Goal: Task Accomplishment & Management: Complete application form

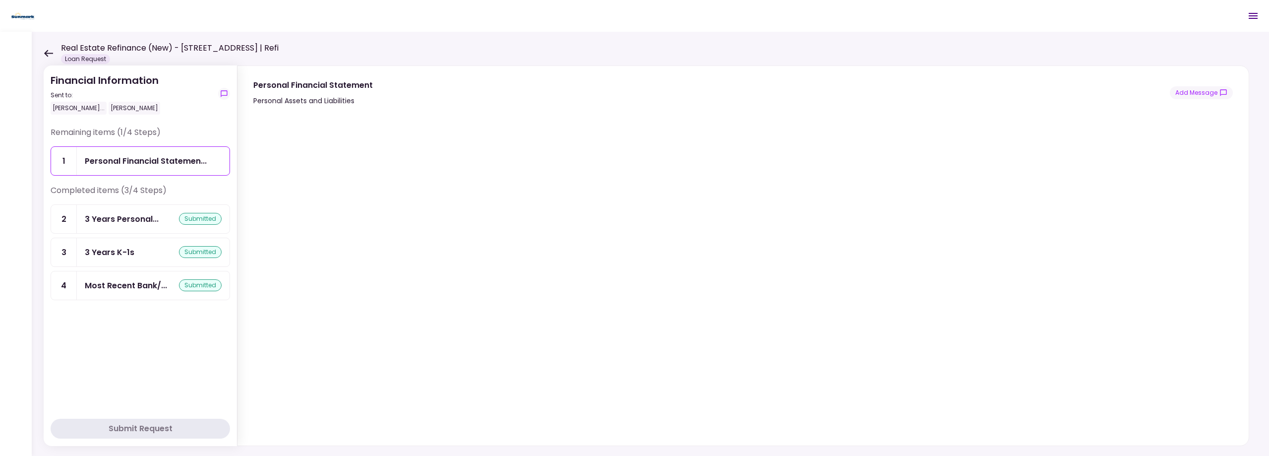
click at [54, 53] on div "Real Estate Refinance (New) - [STREET_ADDRESS] | Refi Loan Request" at bounding box center [161, 53] width 235 height 22
click at [47, 53] on icon at bounding box center [48, 53] width 9 height 7
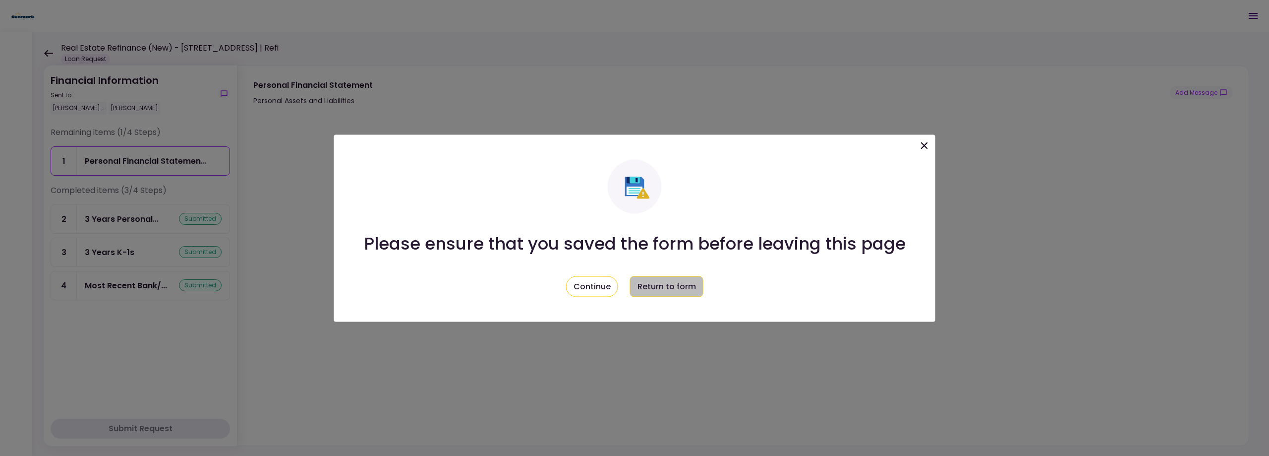
click at [673, 280] on button "Return to form" at bounding box center [666, 286] width 73 height 21
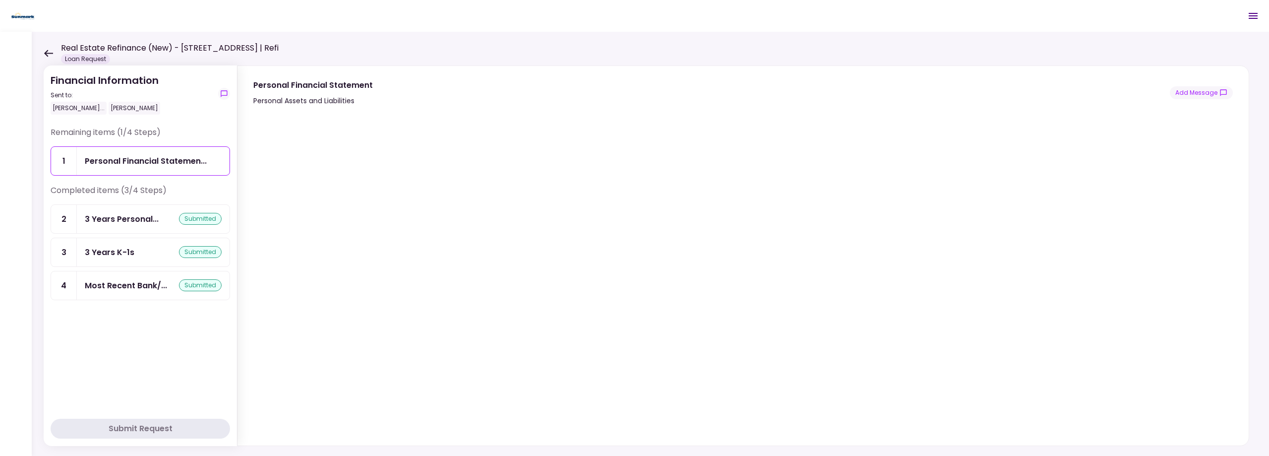
click at [46, 54] on icon at bounding box center [48, 53] width 9 height 7
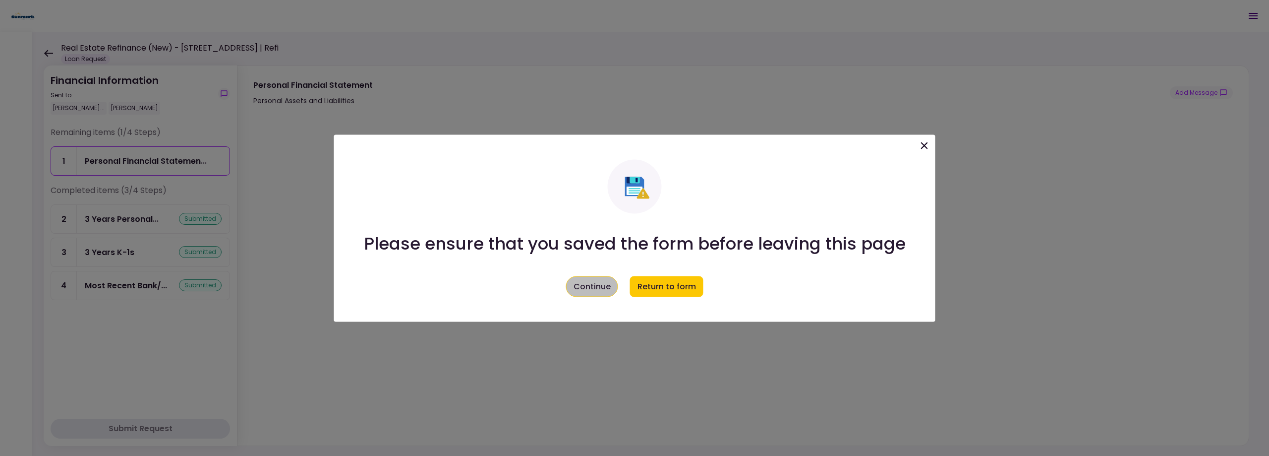
click at [587, 278] on button "Continue" at bounding box center [592, 286] width 52 height 21
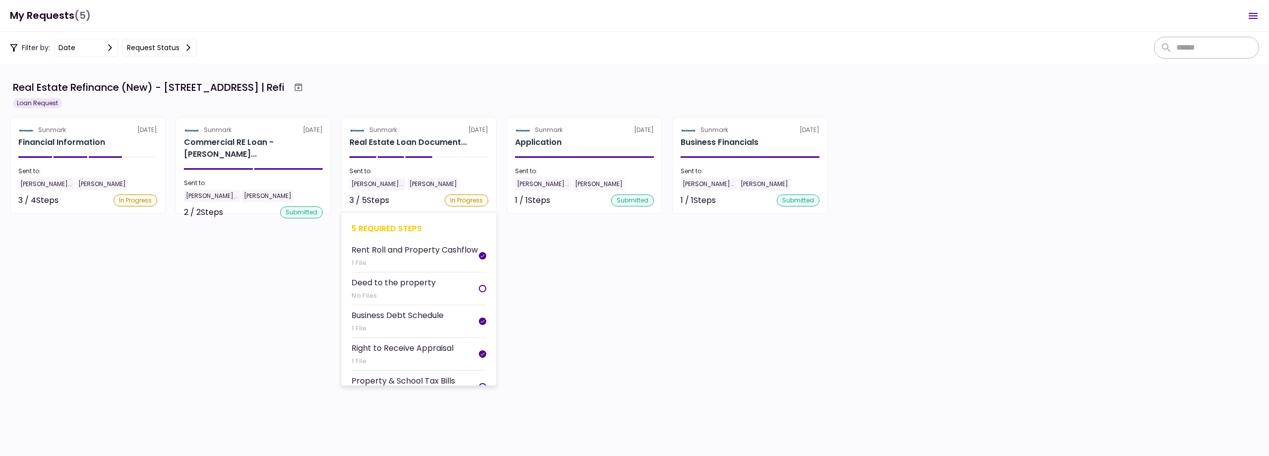
click at [421, 167] on div "Sent to:" at bounding box center [419, 171] width 139 height 9
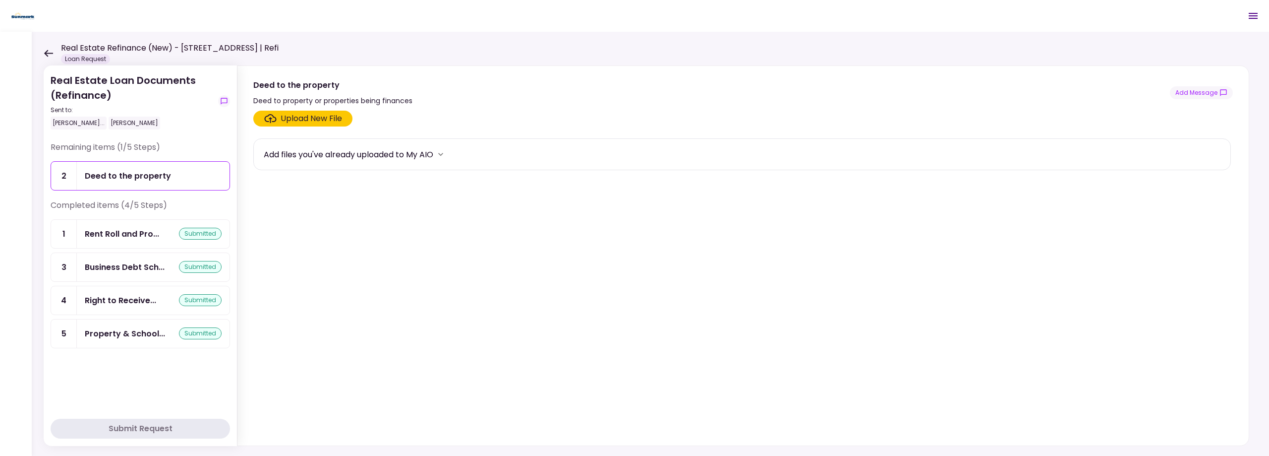
click at [294, 118] on div "Upload New File" at bounding box center [311, 119] width 61 height 12
click at [0, 0] on input "Upload New File" at bounding box center [0, 0] width 0 height 0
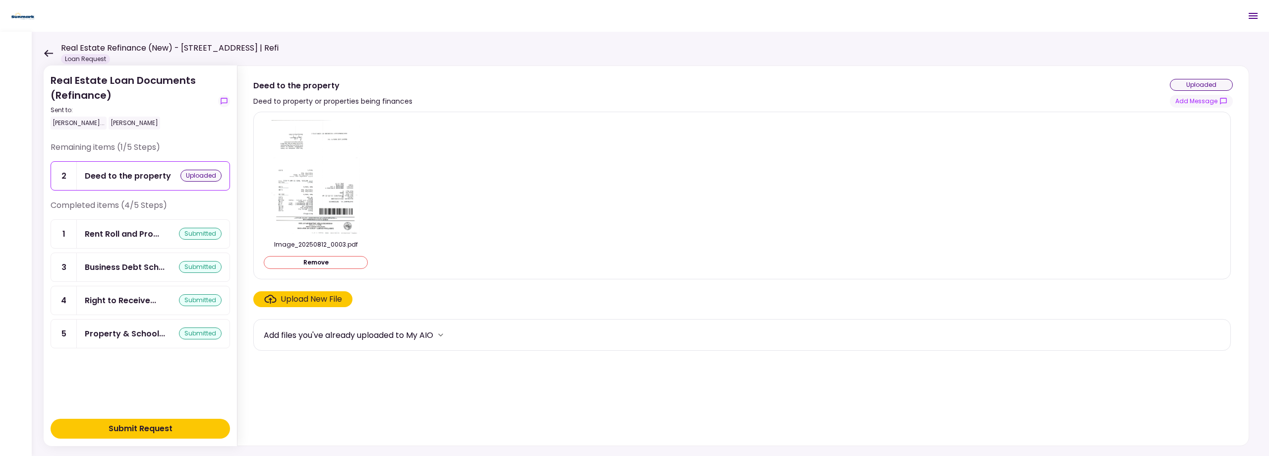
click at [141, 424] on div "Submit Request" at bounding box center [141, 428] width 64 height 12
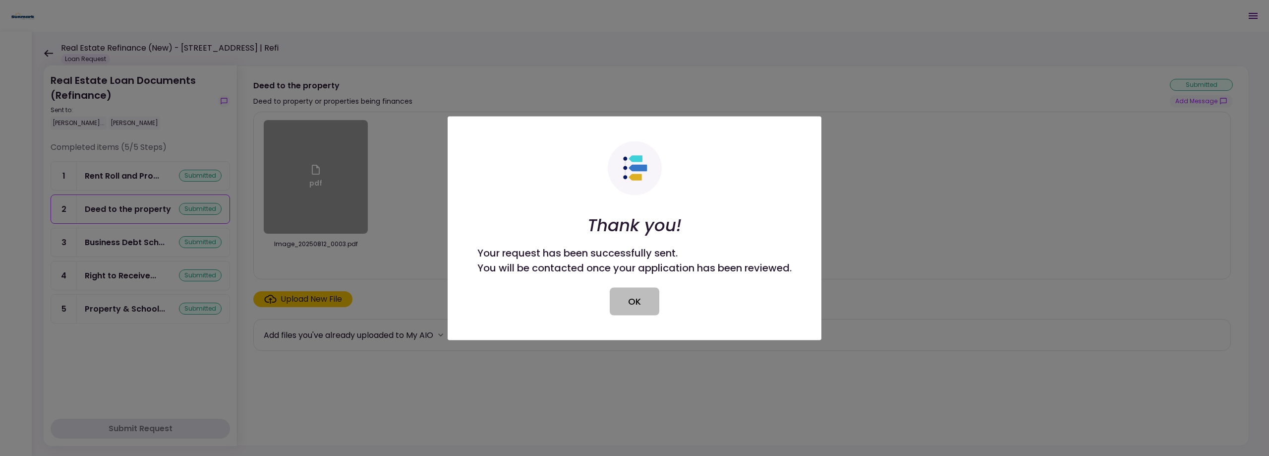
click at [640, 306] on button "OK" at bounding box center [635, 301] width 50 height 28
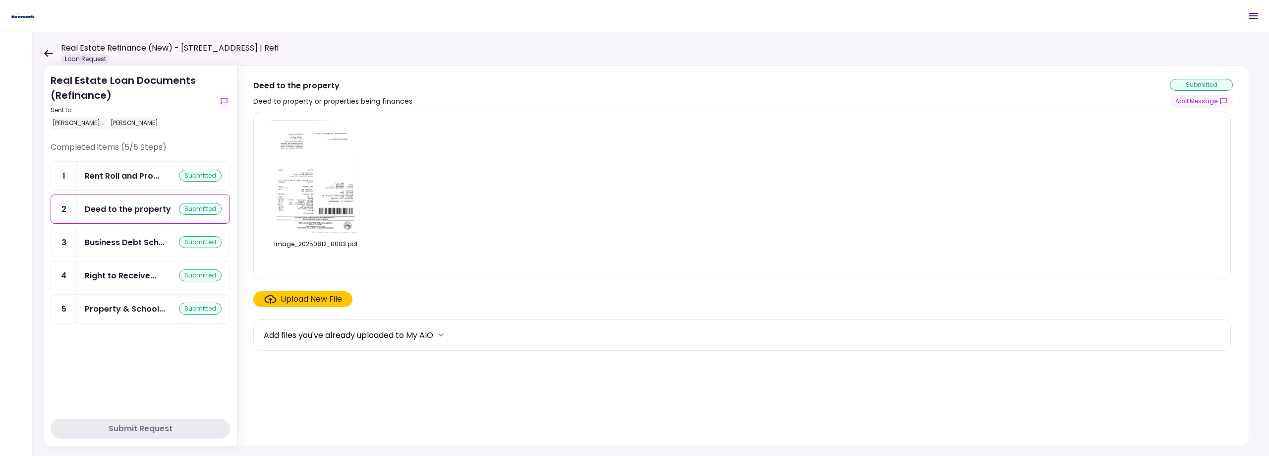
click at [48, 52] on icon at bounding box center [48, 53] width 9 height 7
